Goal: Find specific page/section: Find specific page/section

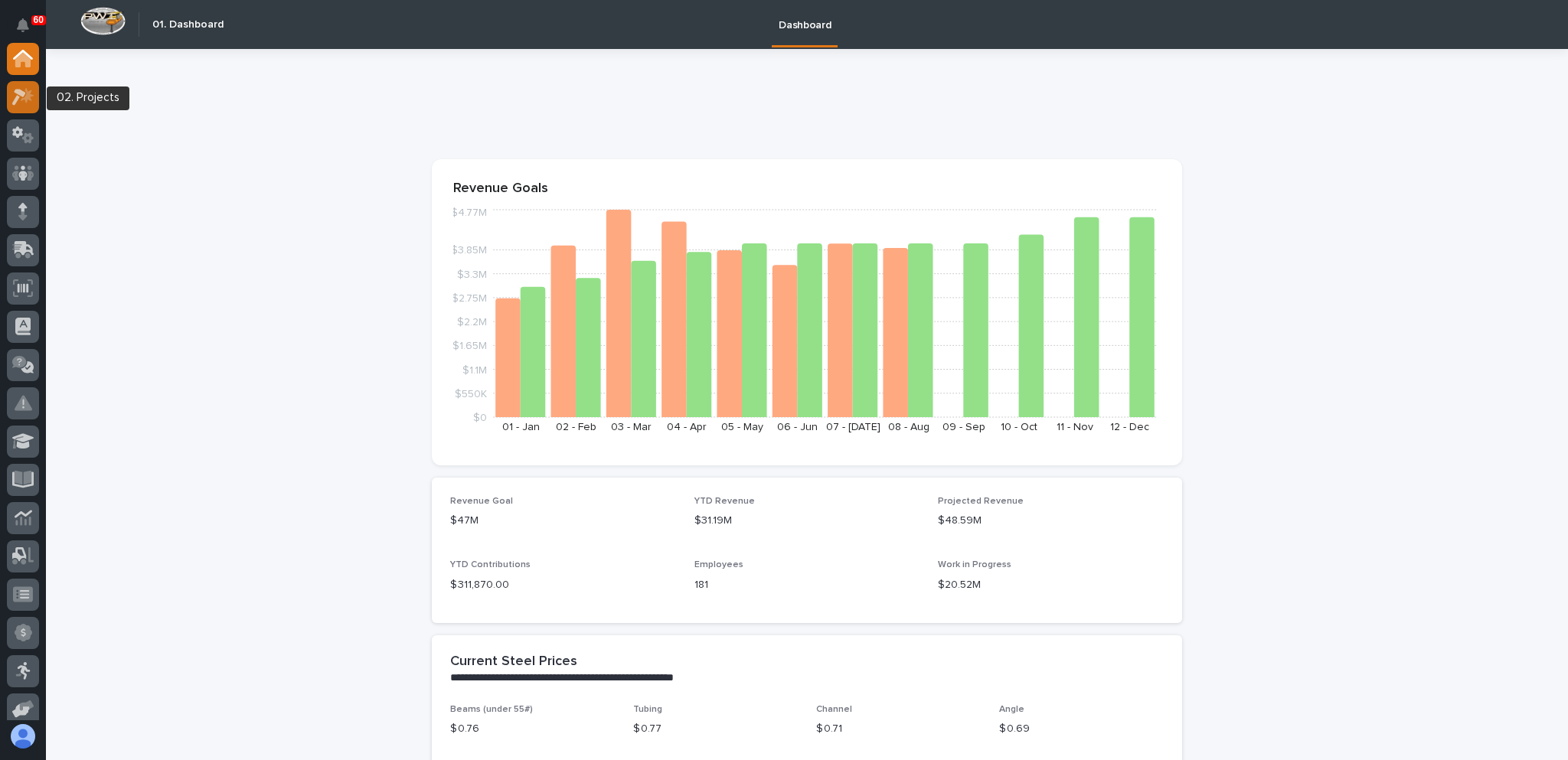
click at [26, 97] on icon at bounding box center [27, 94] width 13 height 16
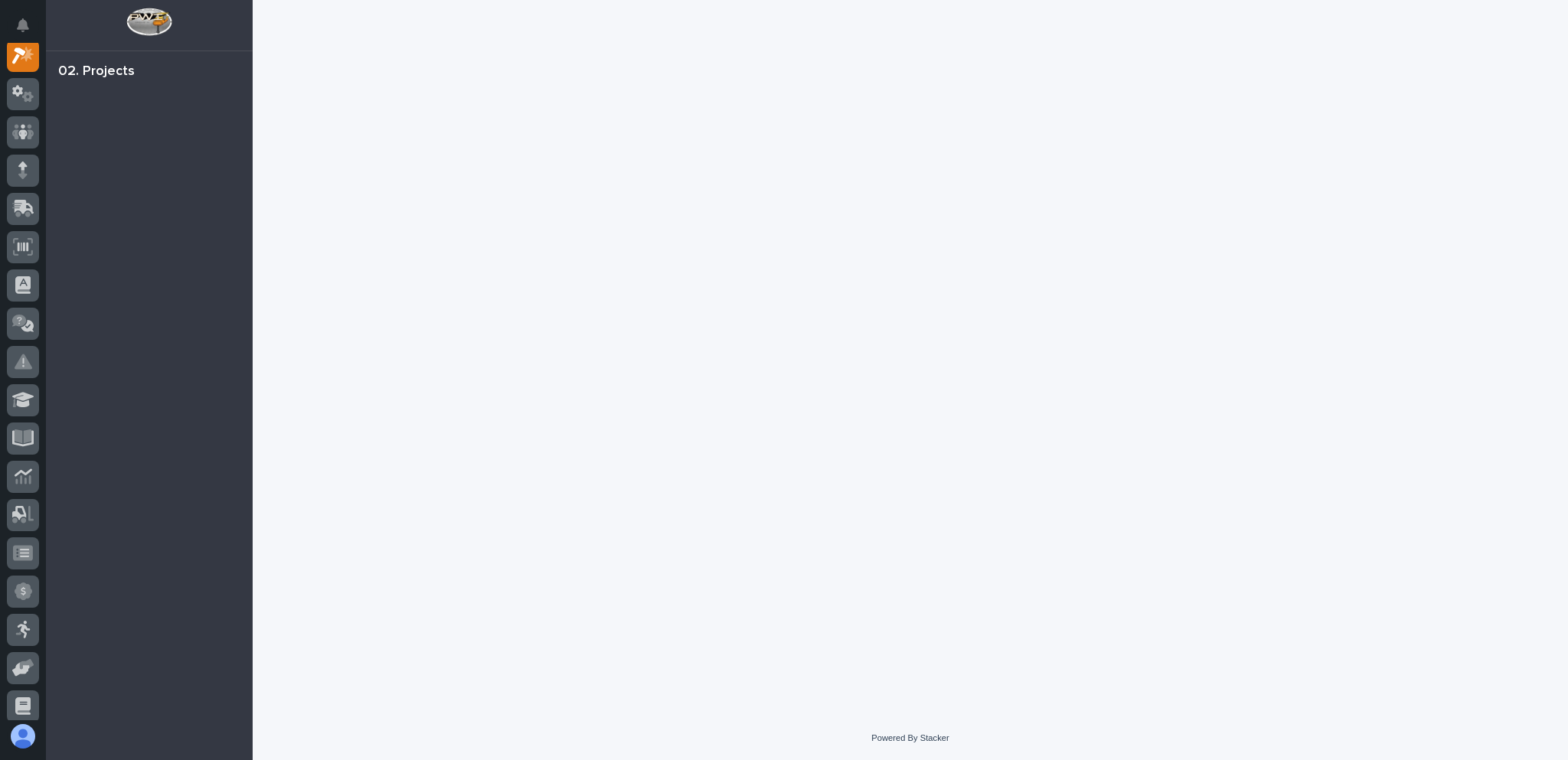
scroll to position [38, 0]
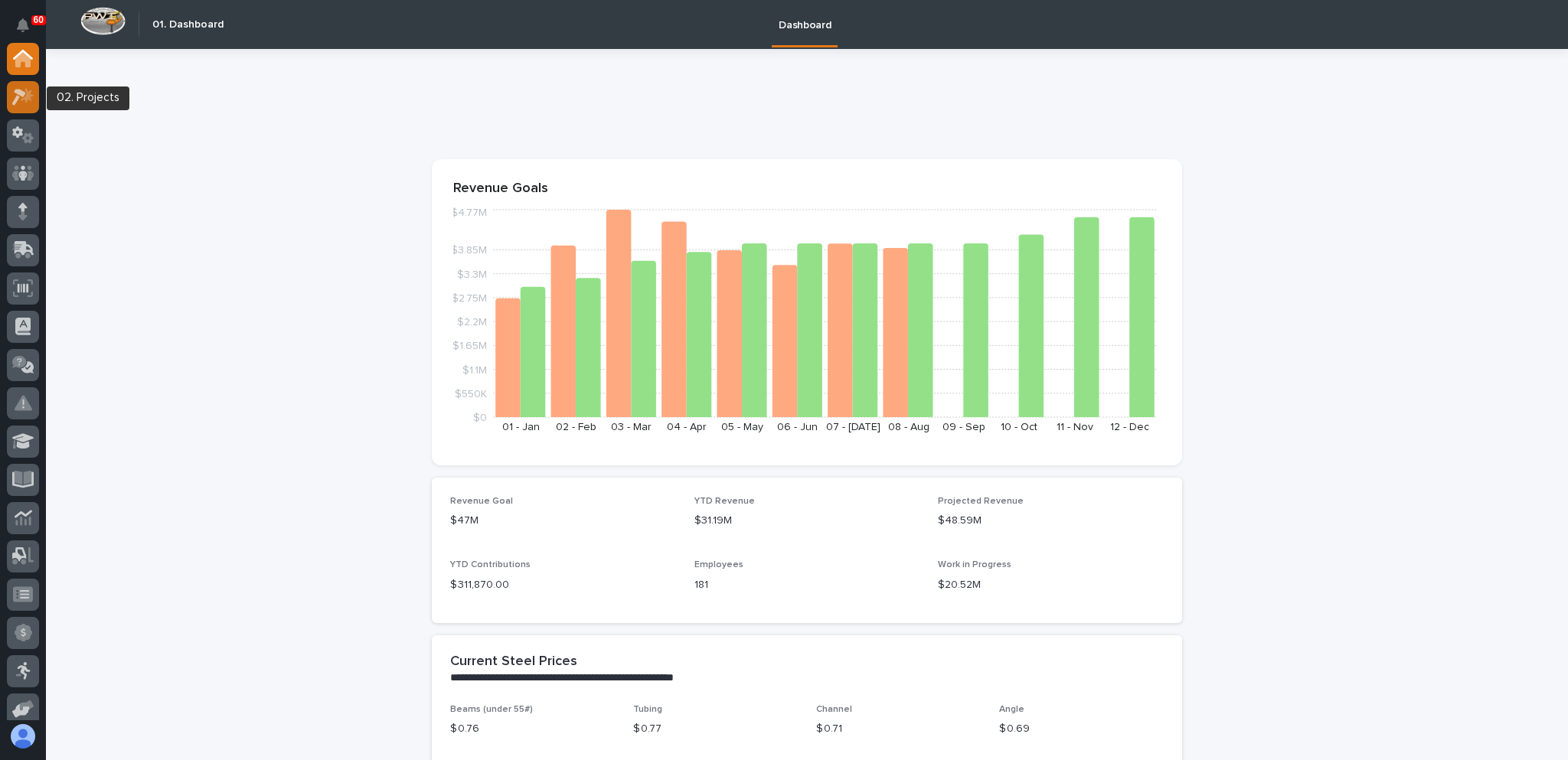
click at [20, 96] on icon at bounding box center [23, 96] width 22 height 18
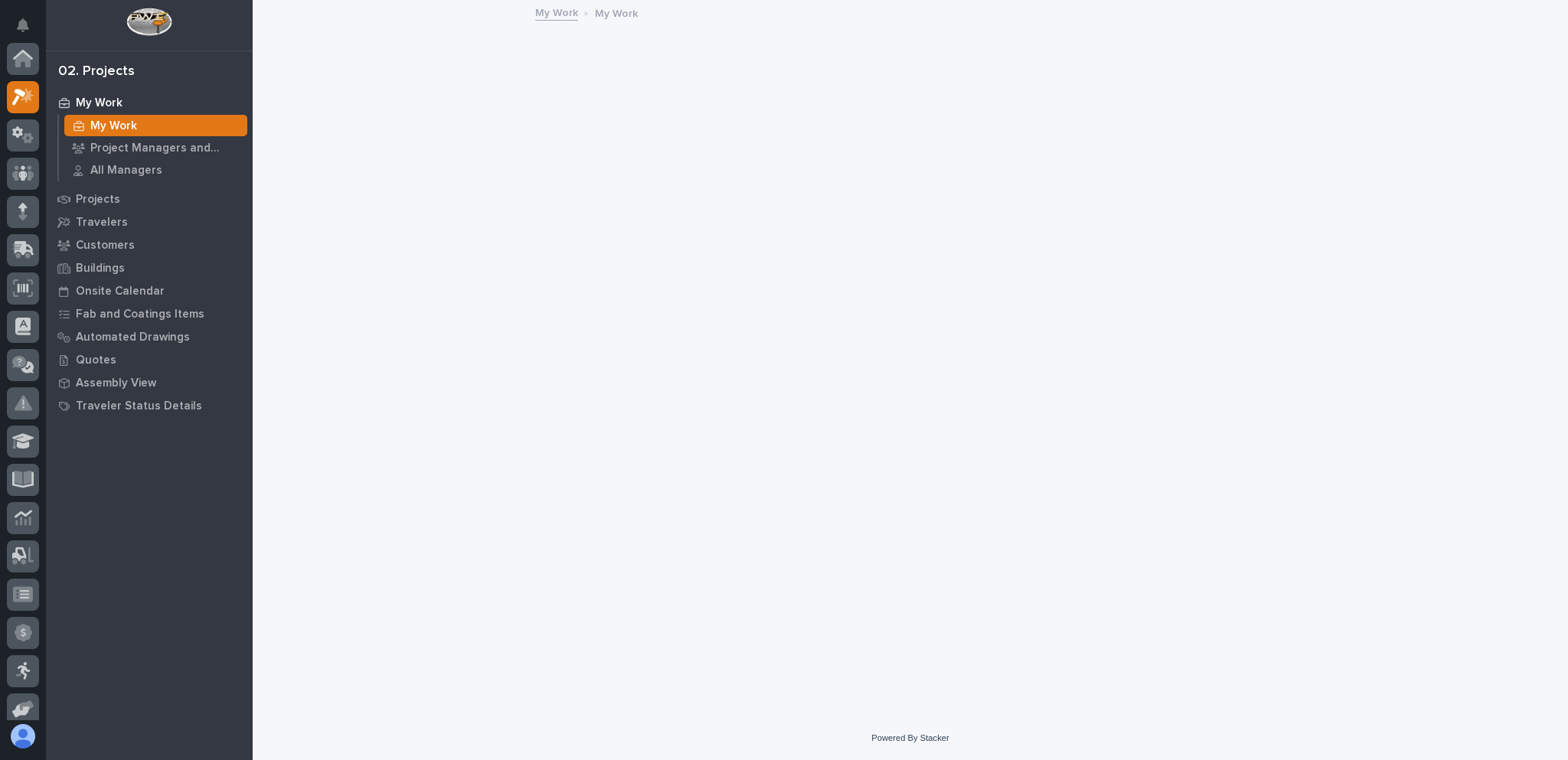
scroll to position [38, 0]
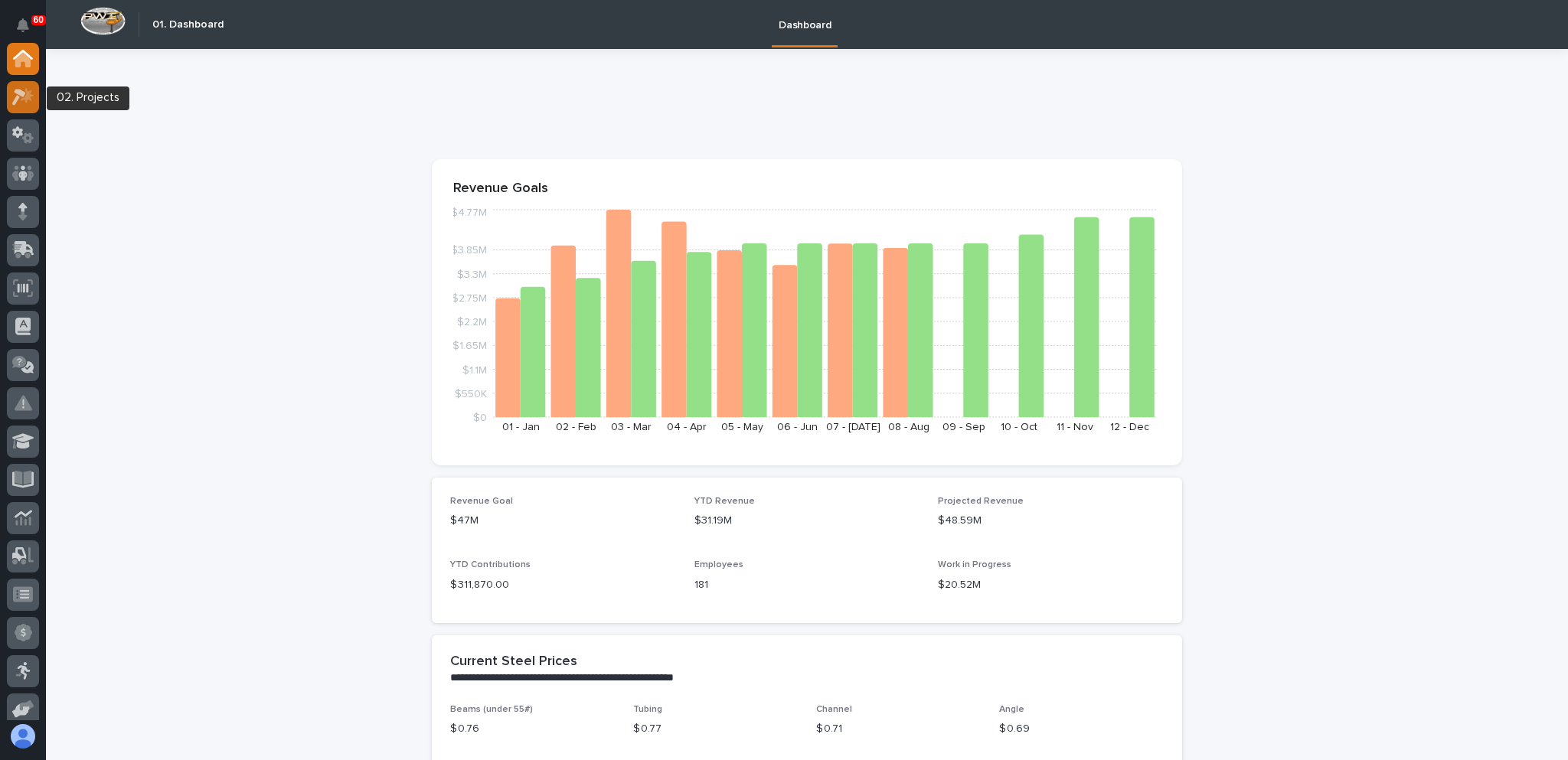
click at [20, 93] on icon at bounding box center [18, 97] width 14 height 17
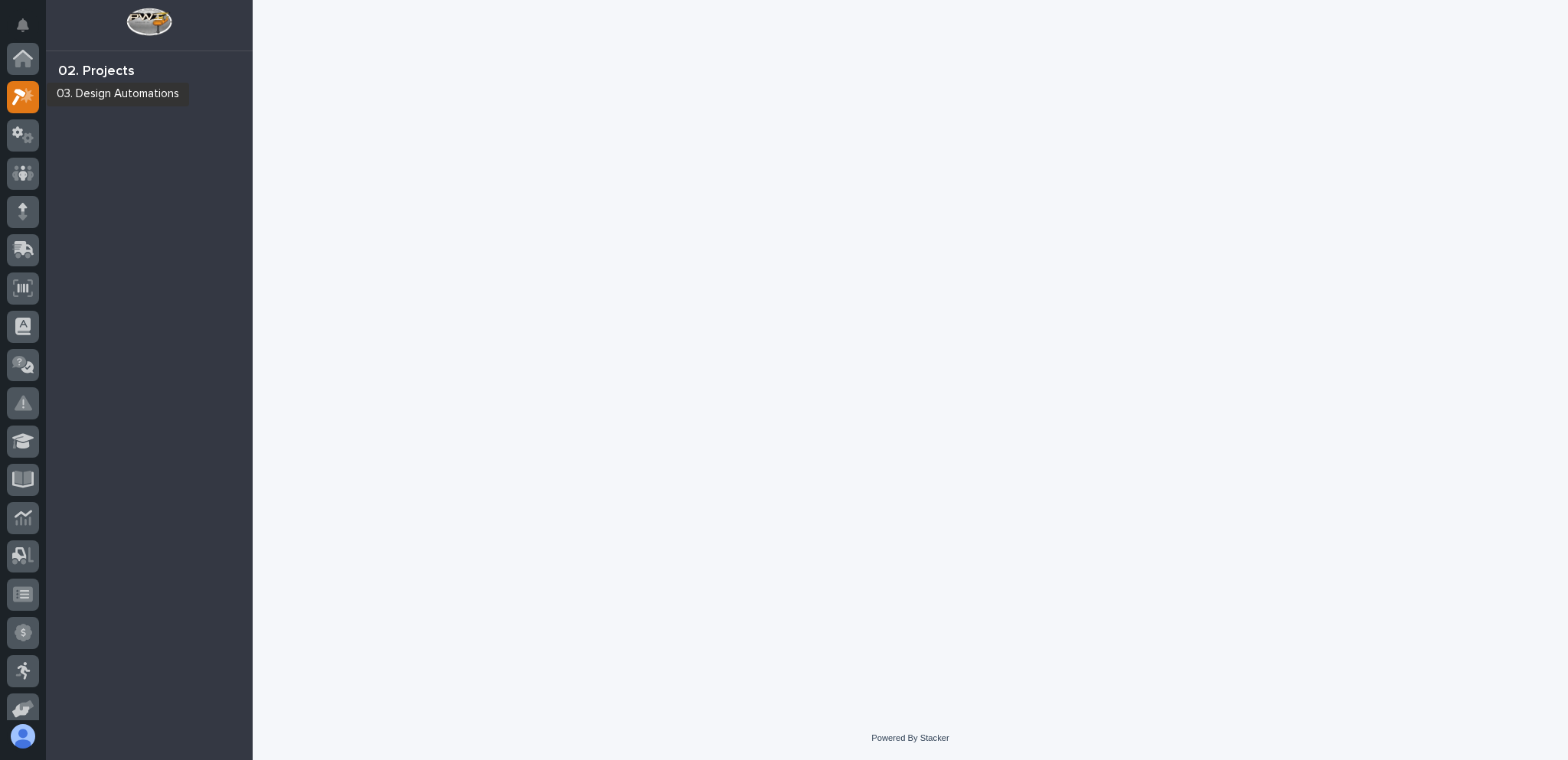
scroll to position [38, 0]
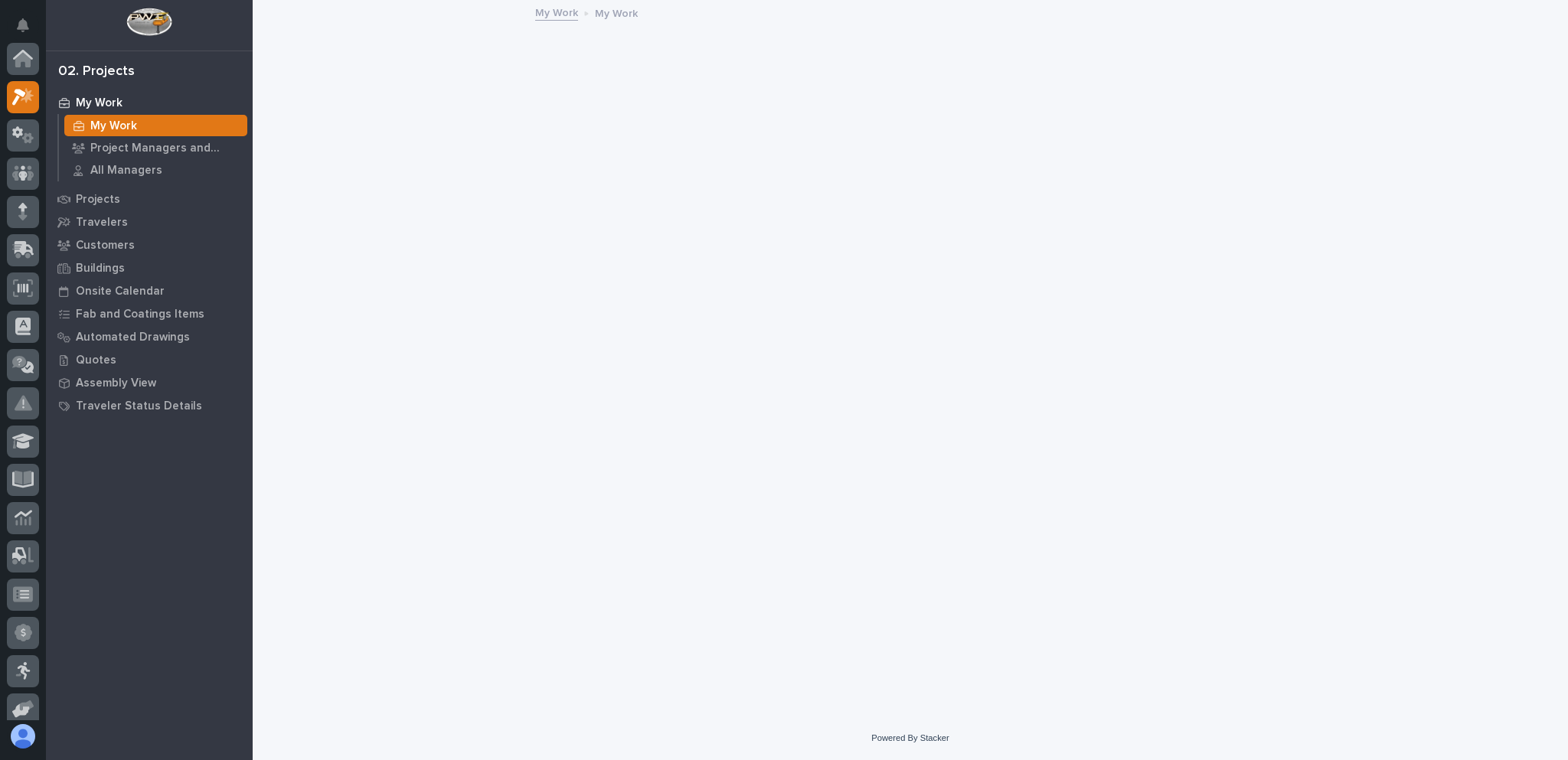
scroll to position [38, 0]
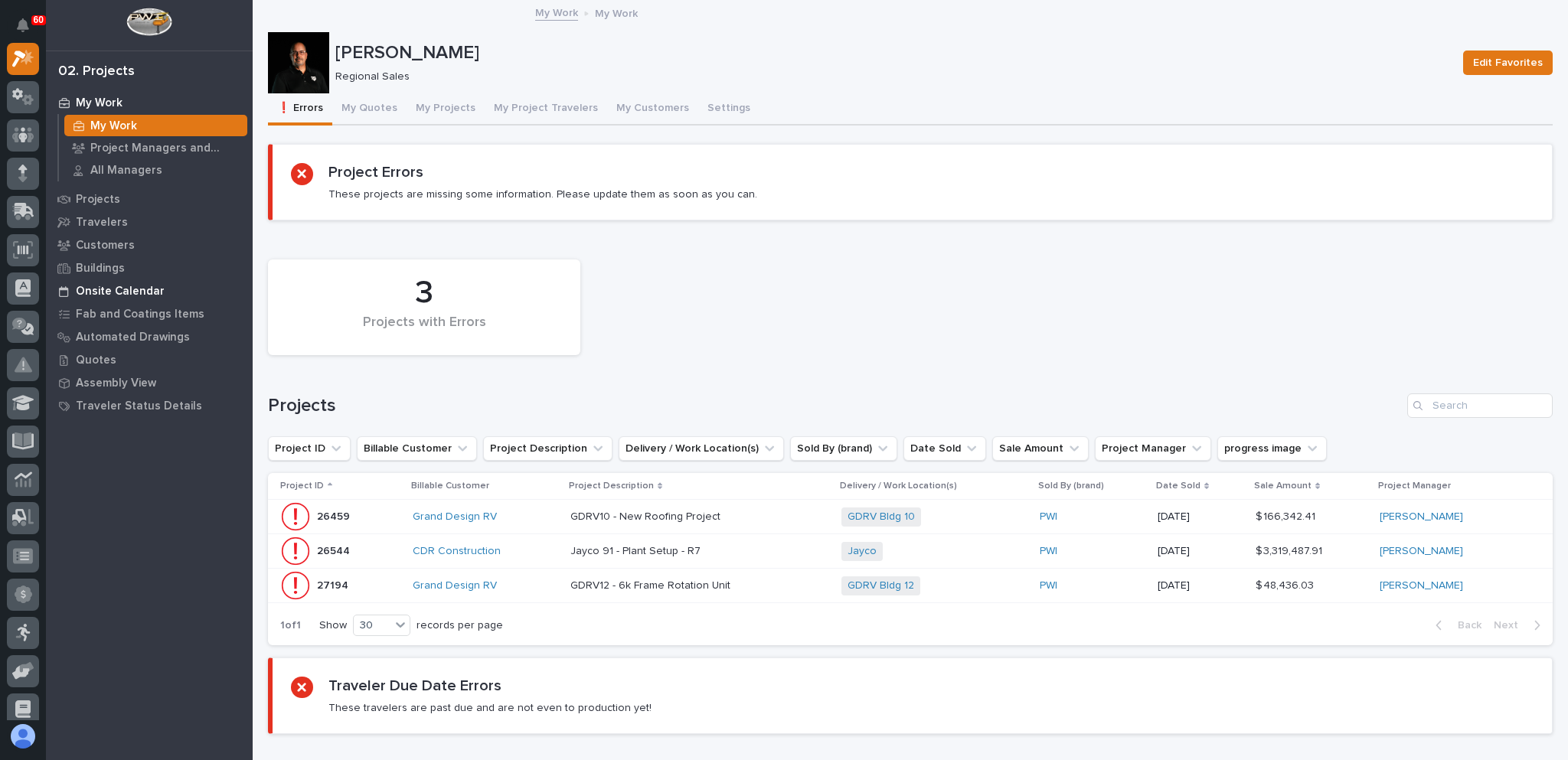
click at [123, 290] on p "Onsite Calendar" at bounding box center [120, 291] width 89 height 14
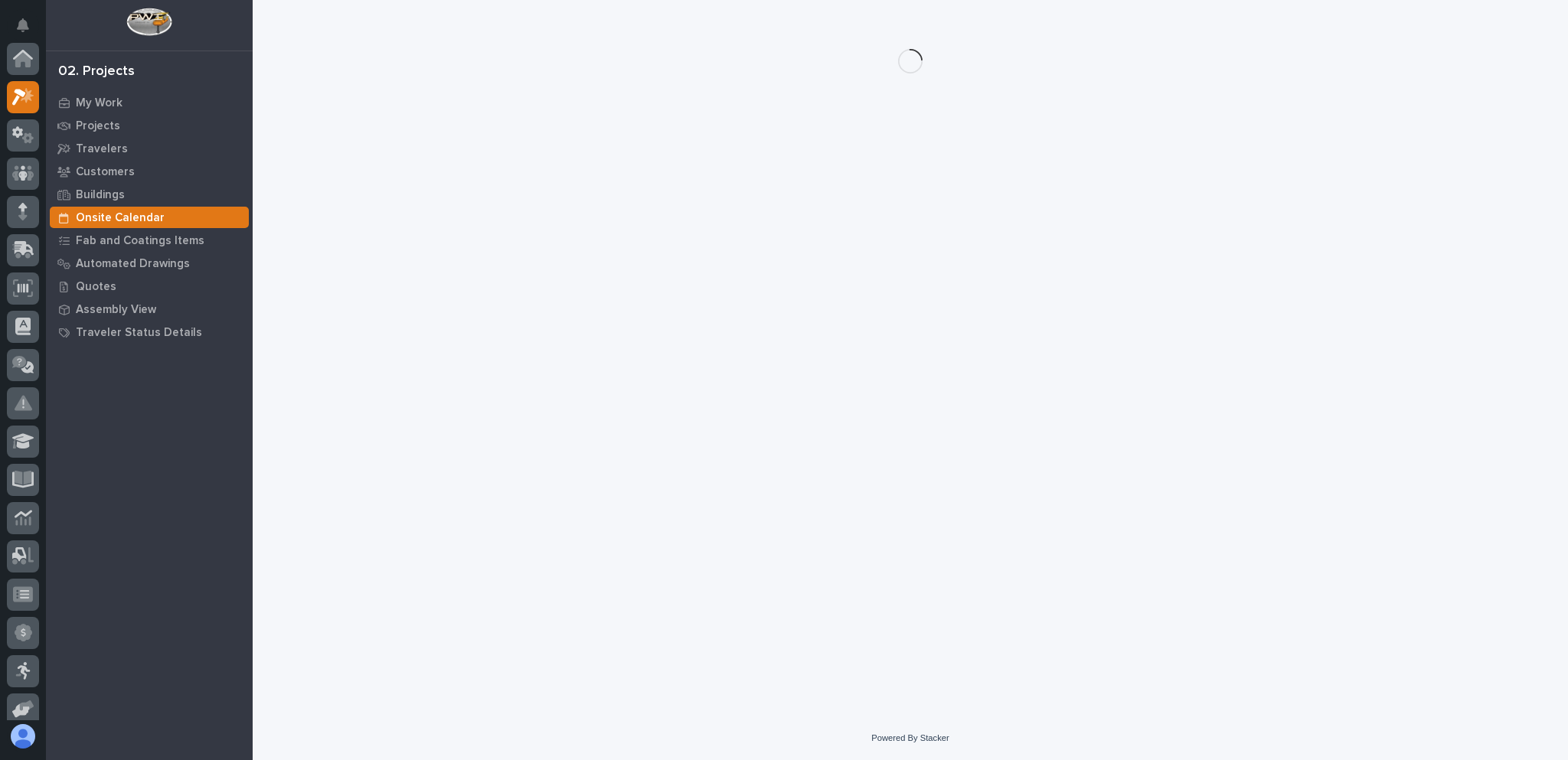
scroll to position [38, 0]
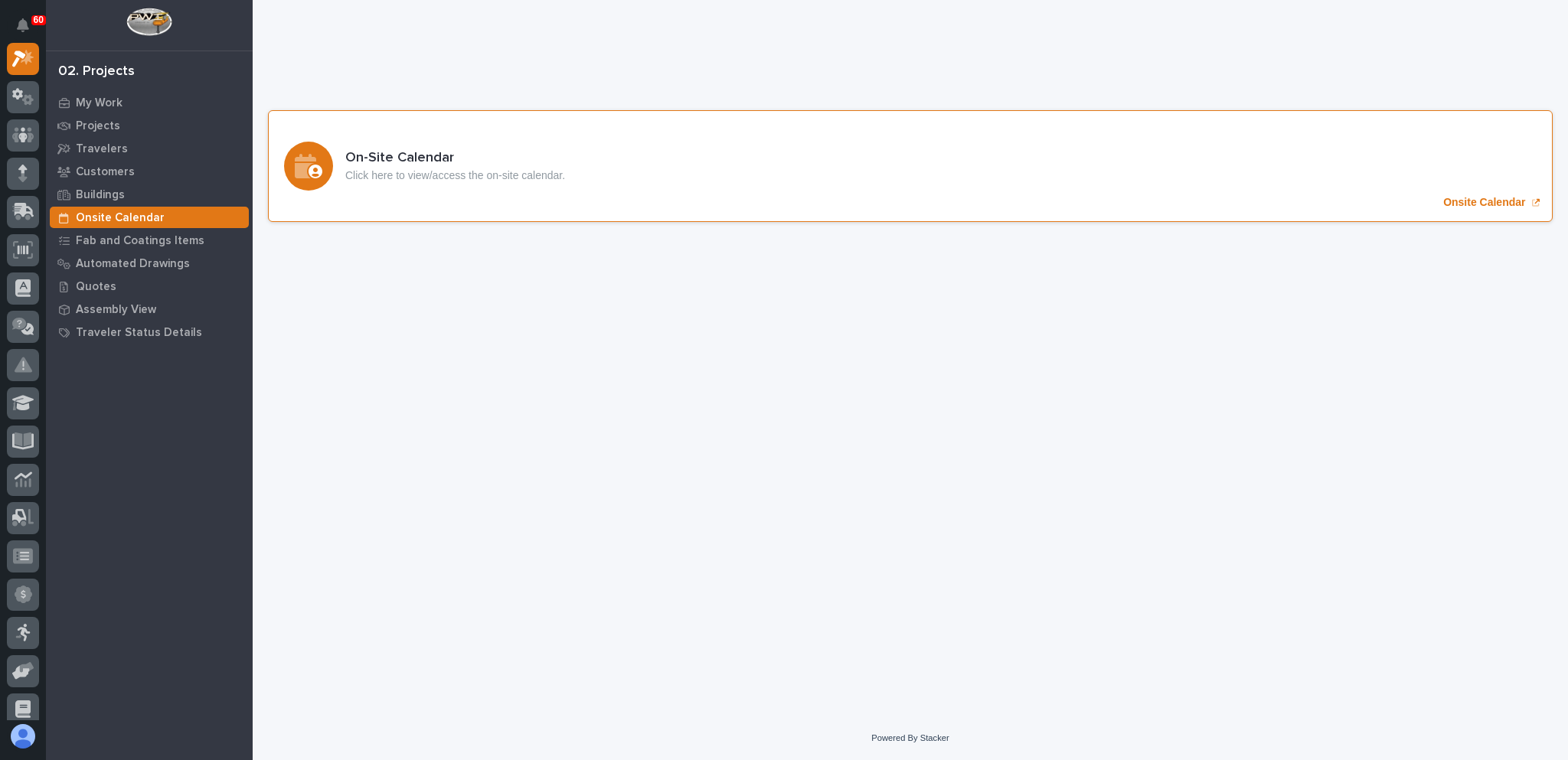
click at [1475, 199] on p "Onsite Calendar" at bounding box center [1484, 202] width 82 height 13
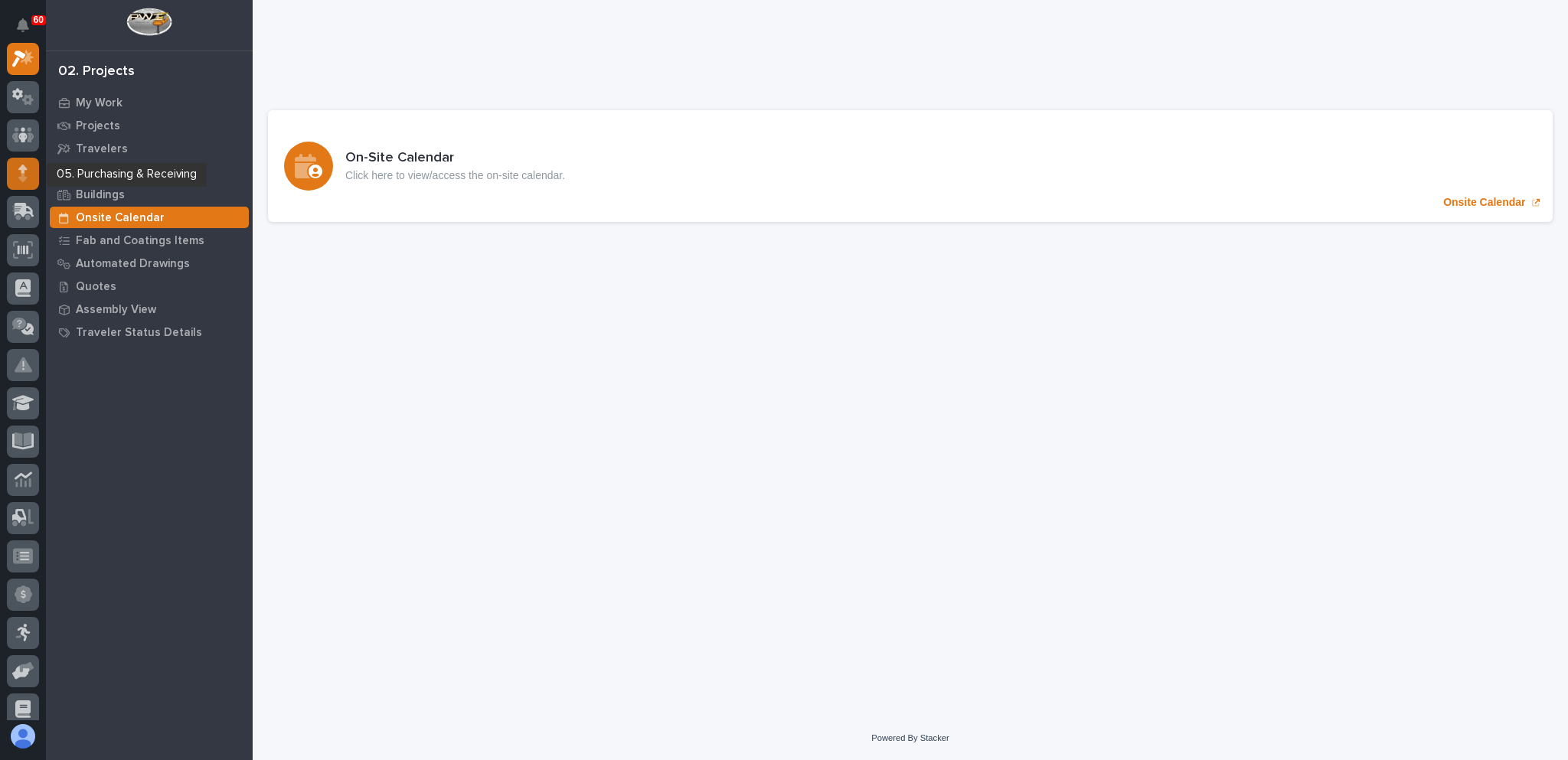
click at [22, 175] on icon at bounding box center [22, 177] width 8 height 8
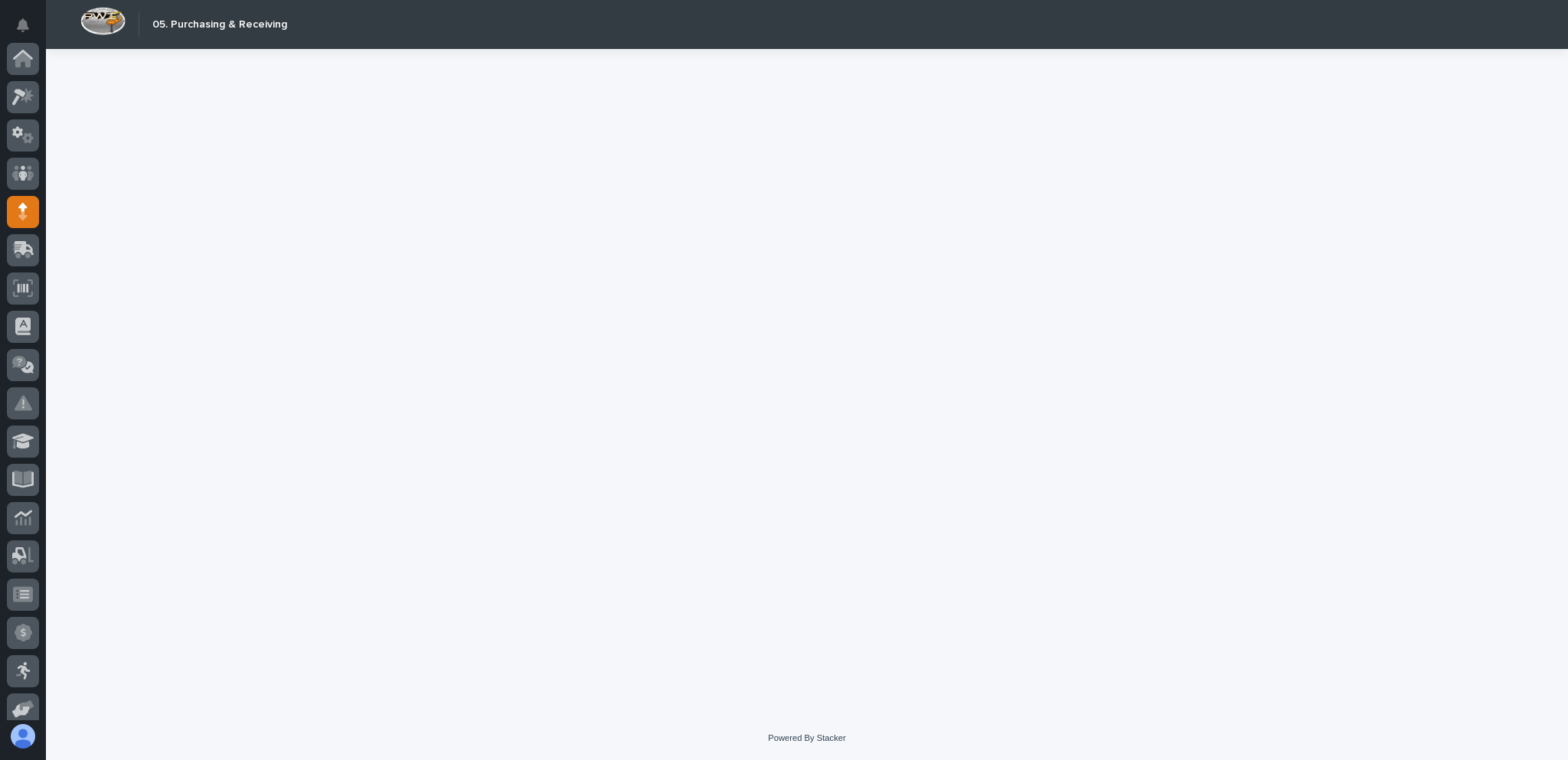
scroll to position [153, 0]
